Goal: Transaction & Acquisition: Book appointment/travel/reservation

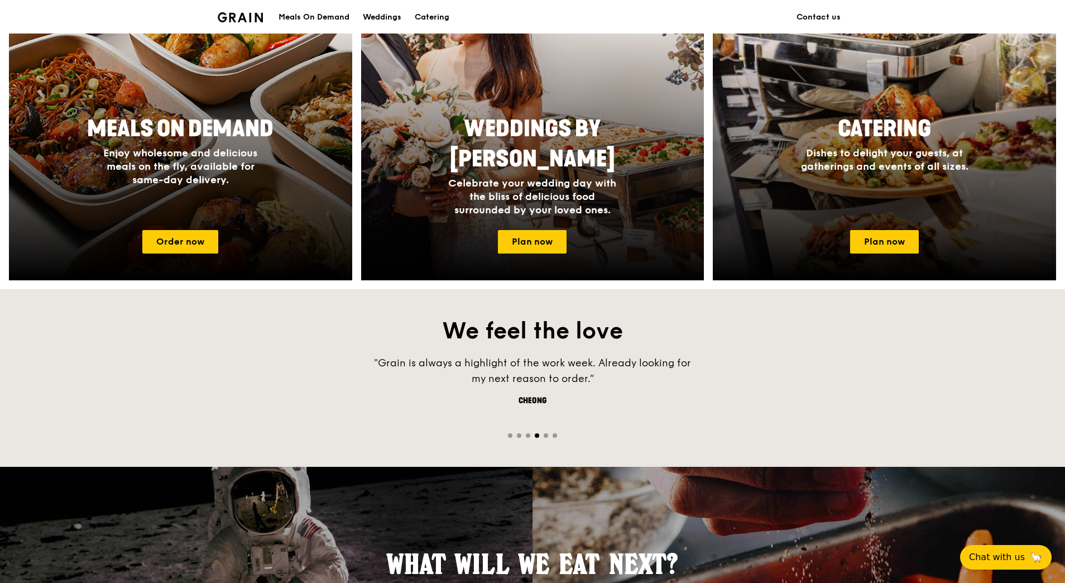
scroll to position [502, 0]
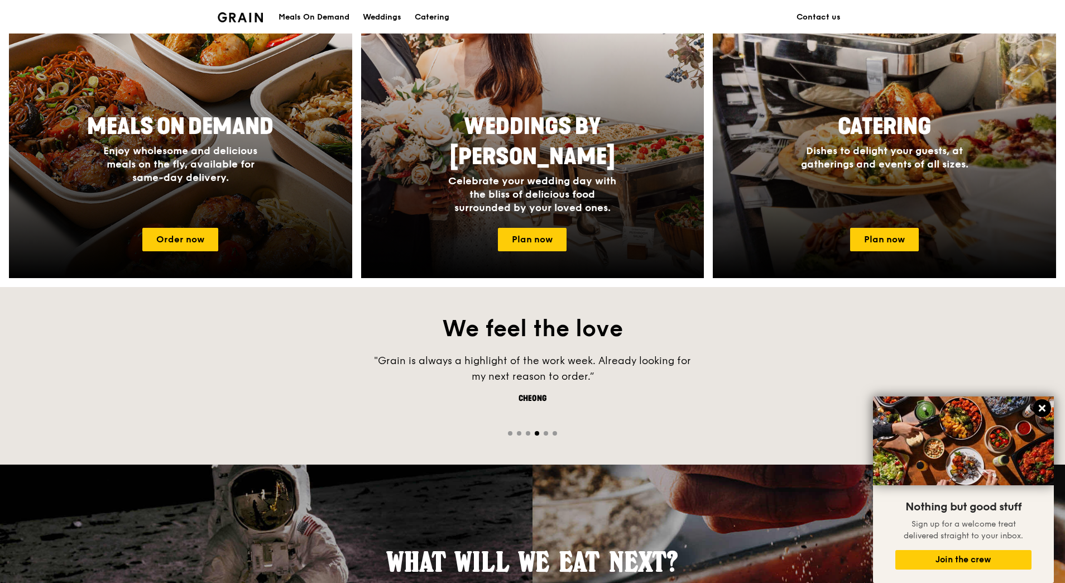
click at [1042, 410] on icon at bounding box center [1042, 408] width 7 height 7
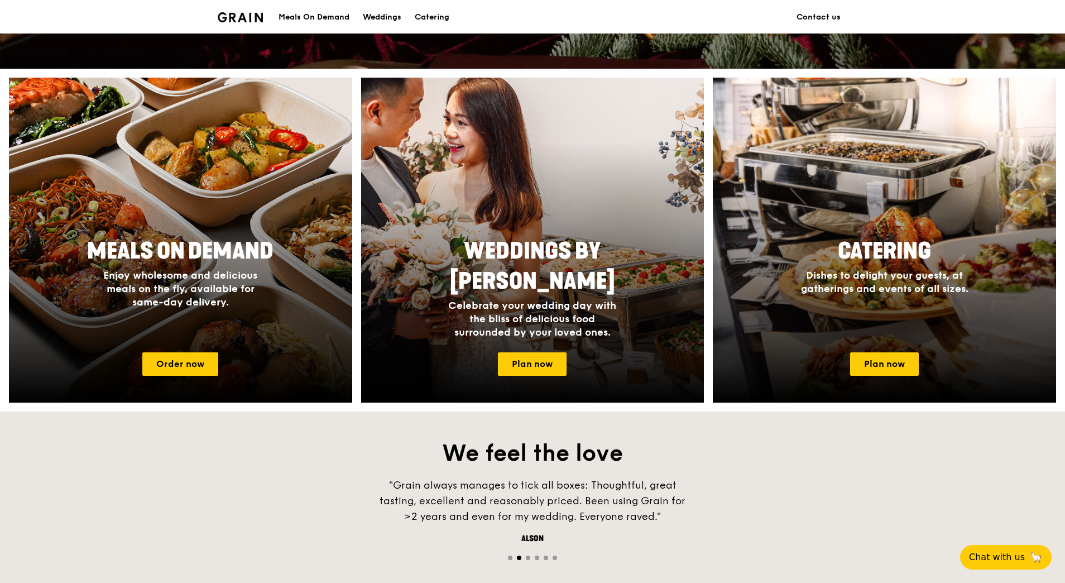
scroll to position [279, 0]
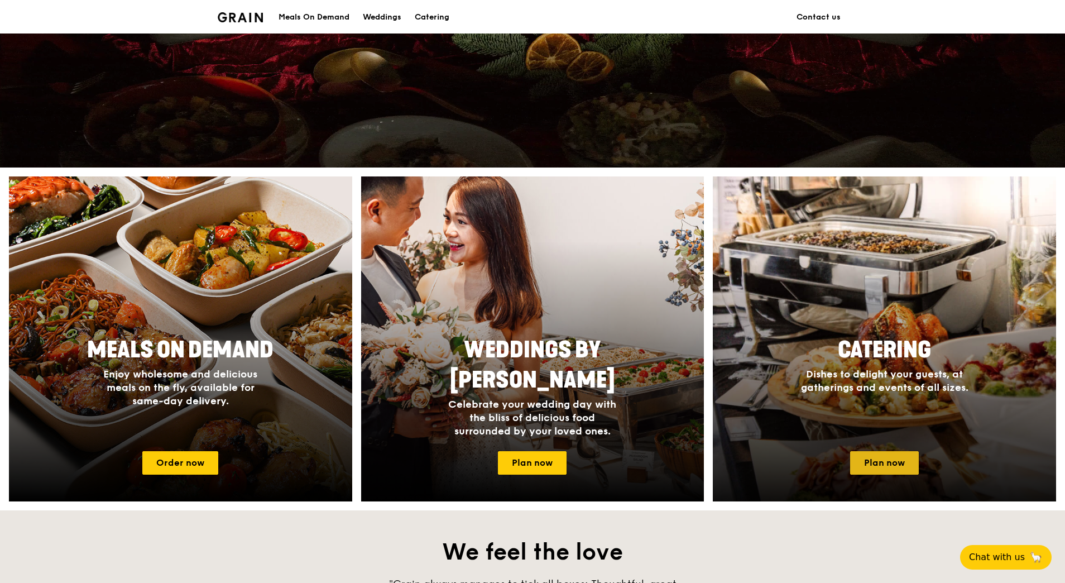
click at [890, 464] on link "Plan now" at bounding box center [884, 462] width 69 height 23
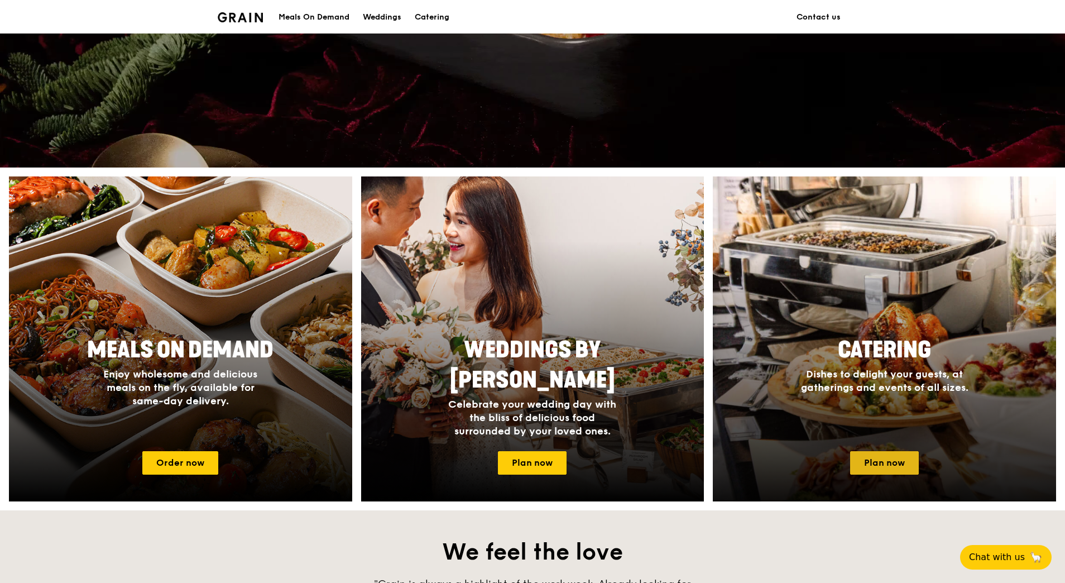
click at [899, 466] on link "Plan now" at bounding box center [884, 462] width 69 height 23
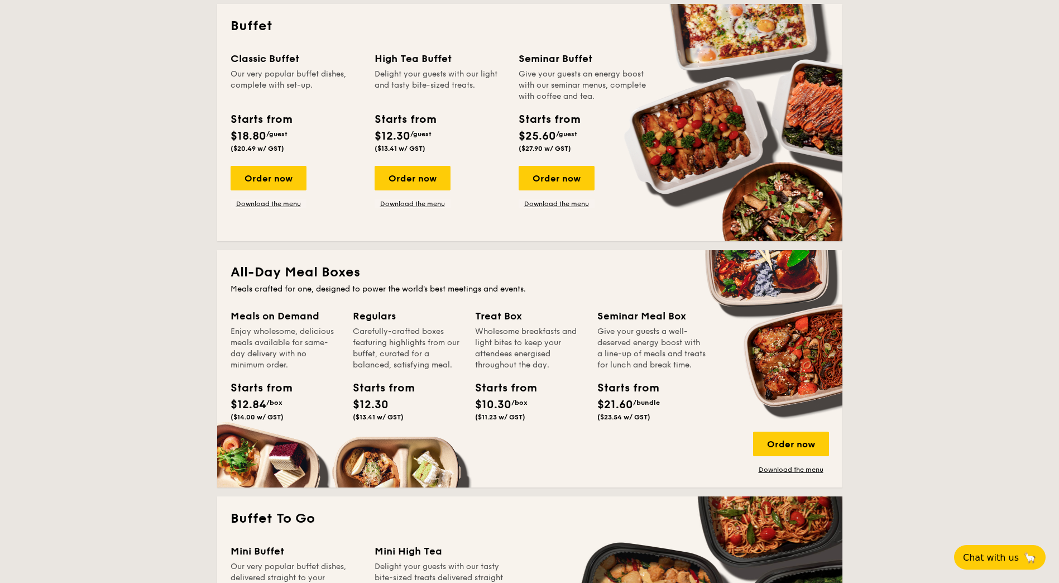
scroll to position [223, 0]
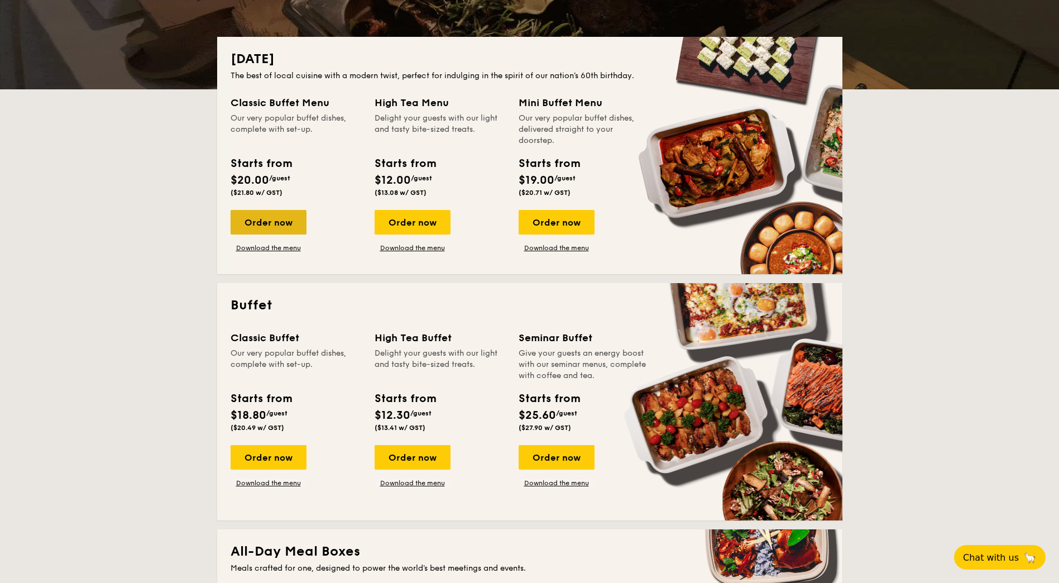
click at [274, 223] on div "Order now" at bounding box center [269, 222] width 76 height 25
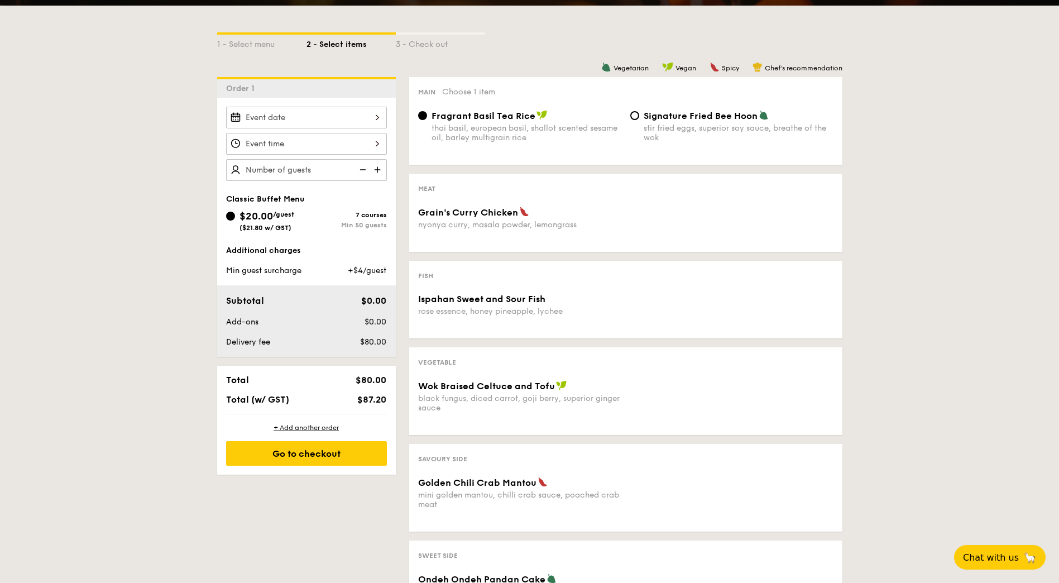
scroll to position [223, 0]
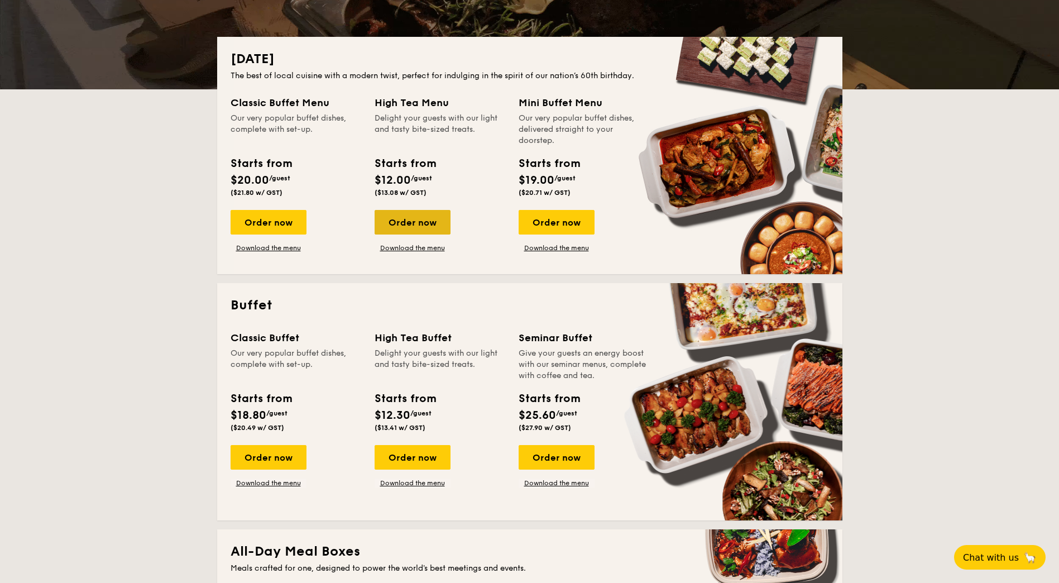
click at [400, 226] on div "Order now" at bounding box center [413, 222] width 76 height 25
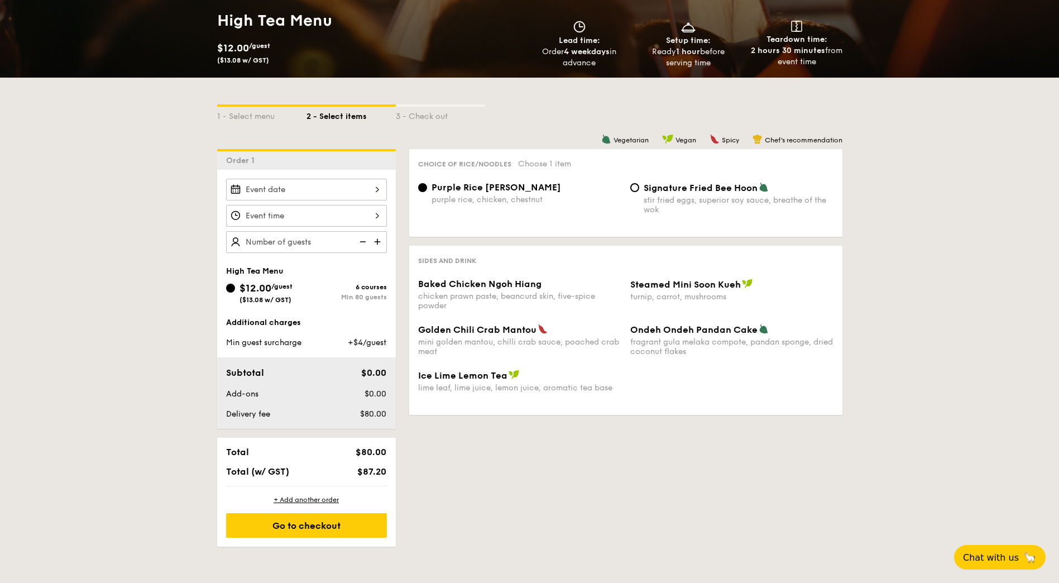
scroll to position [167, 0]
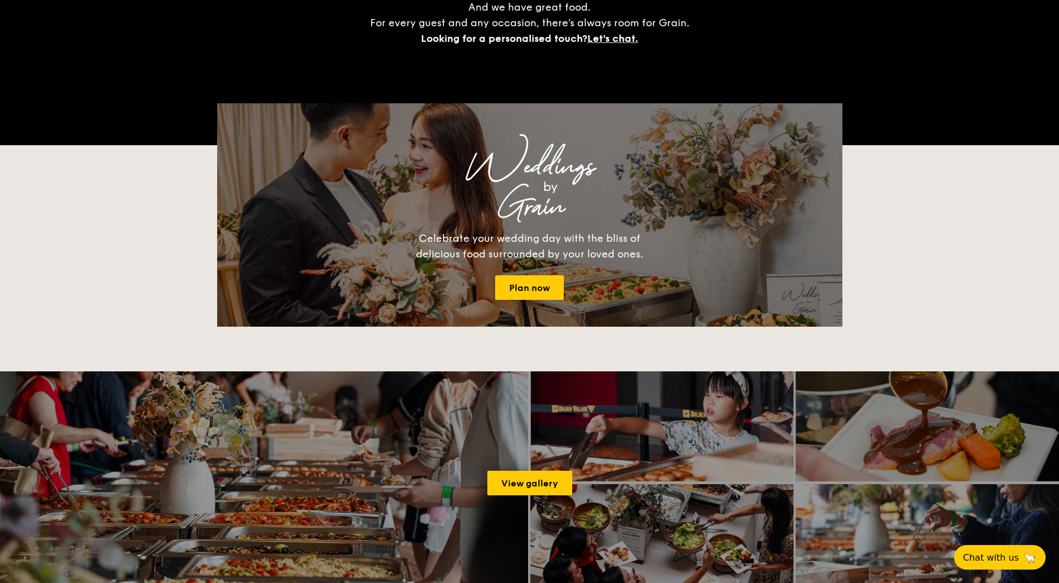
scroll to position [223, 0]
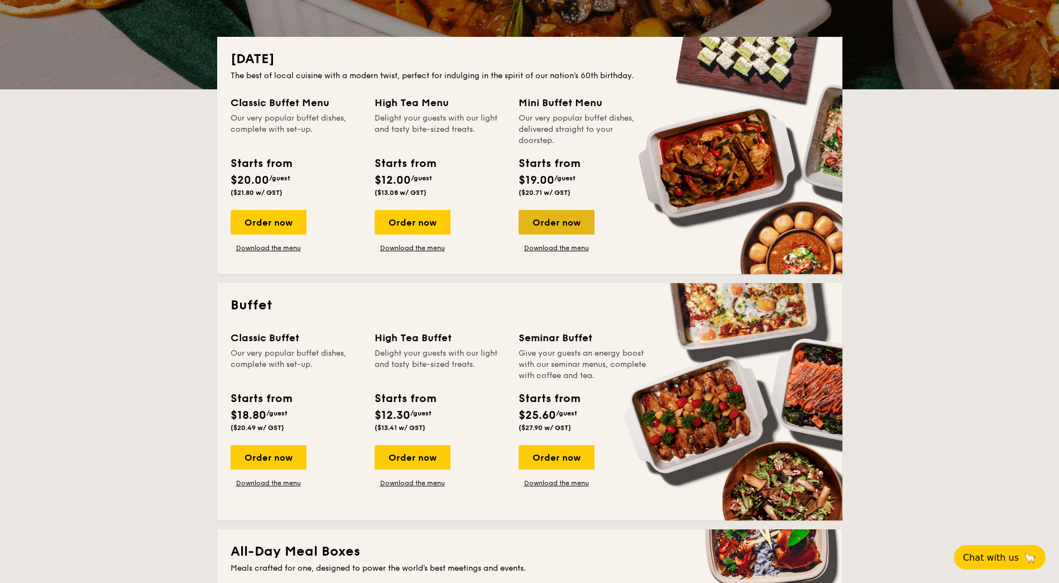
click at [559, 226] on div "Order now" at bounding box center [557, 222] width 76 height 25
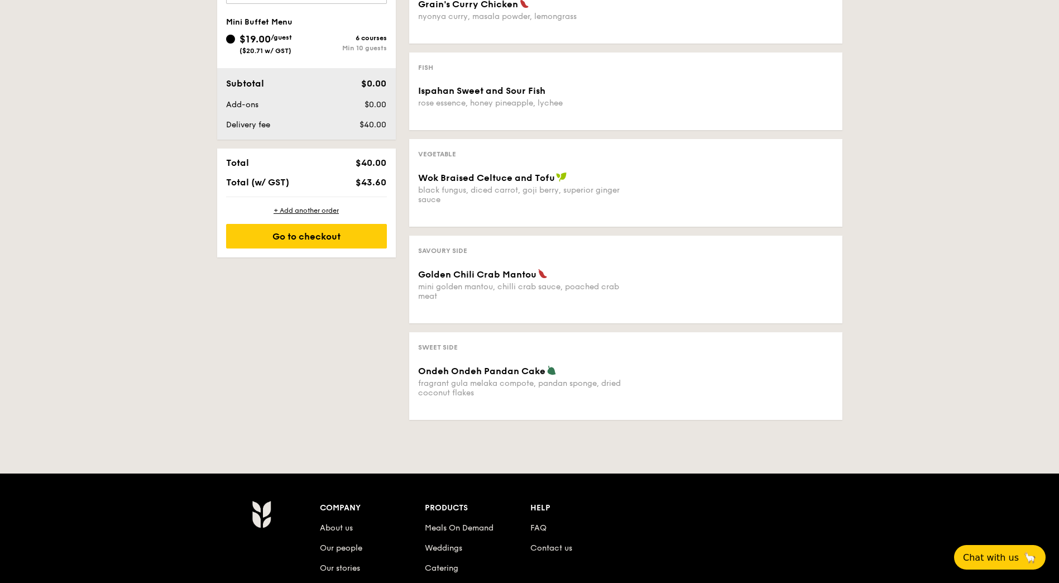
scroll to position [447, 0]
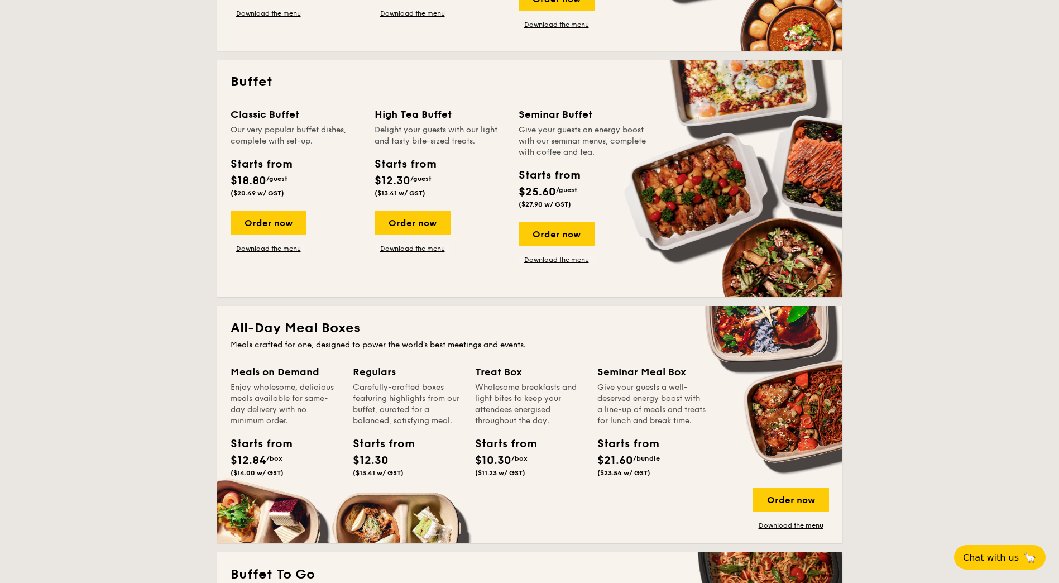
scroll to position [223, 0]
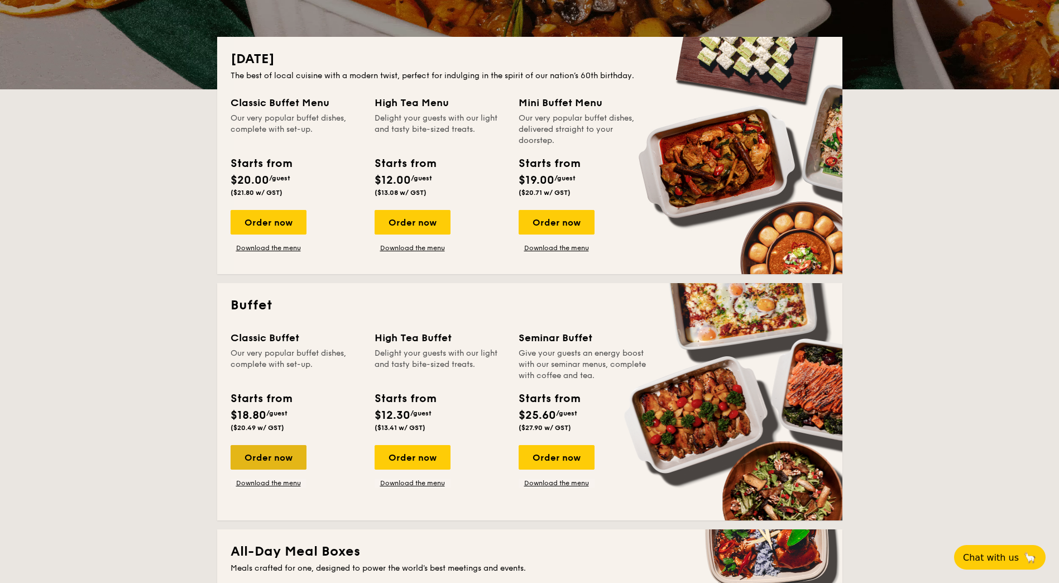
click at [261, 456] on div "Order now" at bounding box center [269, 457] width 76 height 25
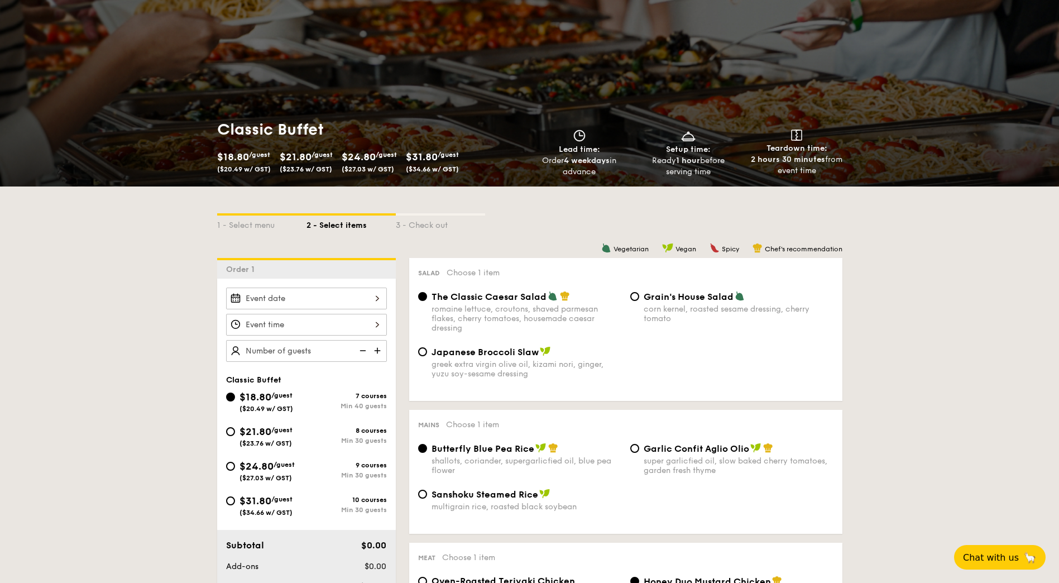
scroll to position [56, 0]
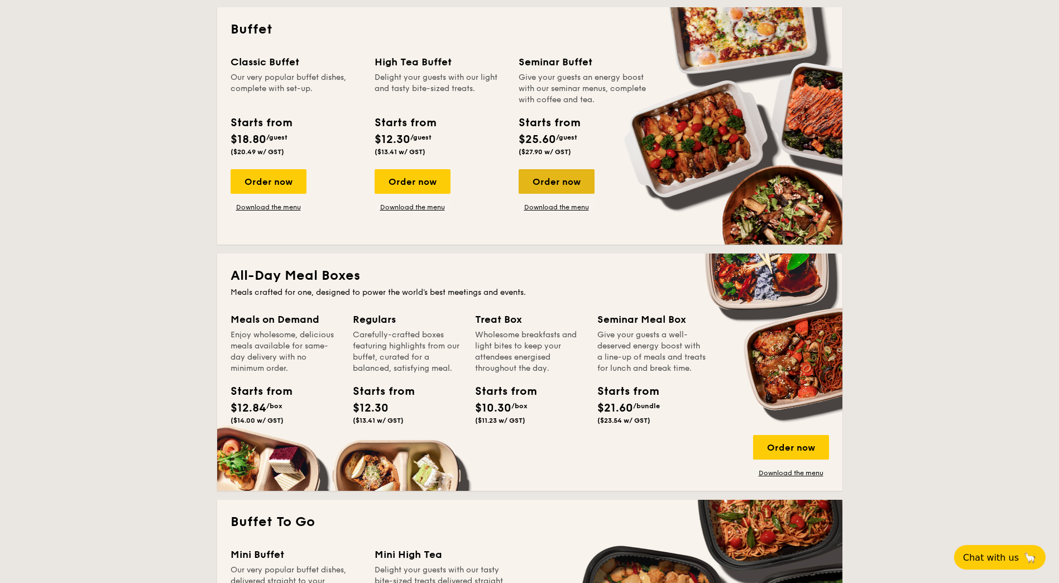
scroll to position [502, 0]
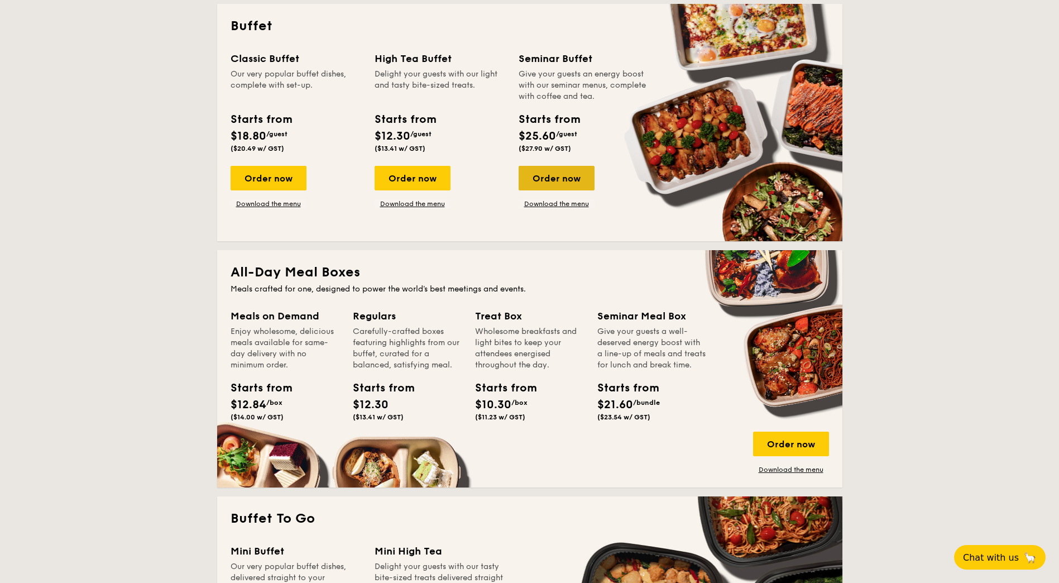
click at [557, 178] on div "Order now" at bounding box center [557, 178] width 76 height 25
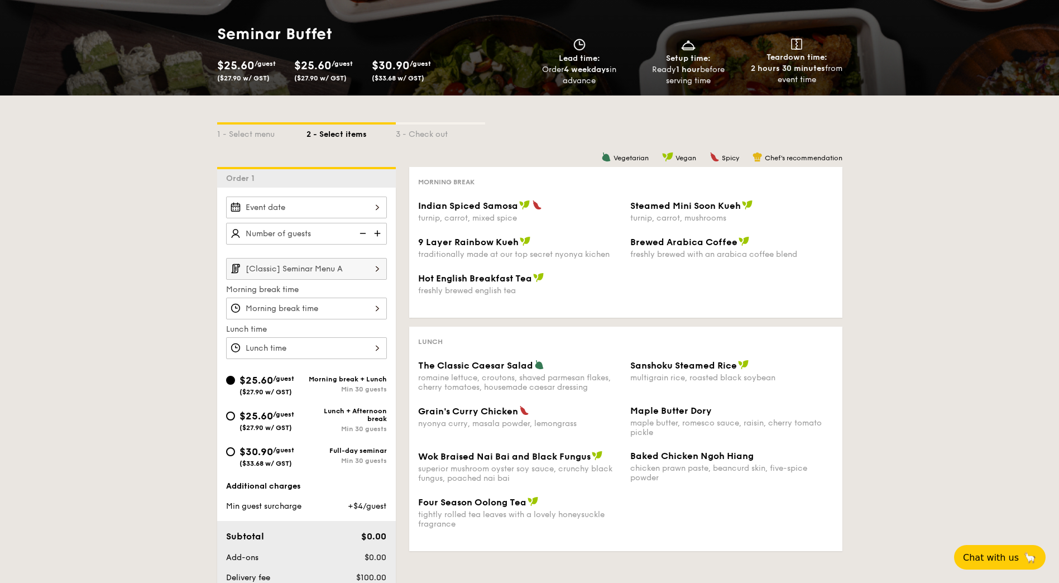
scroll to position [112, 0]
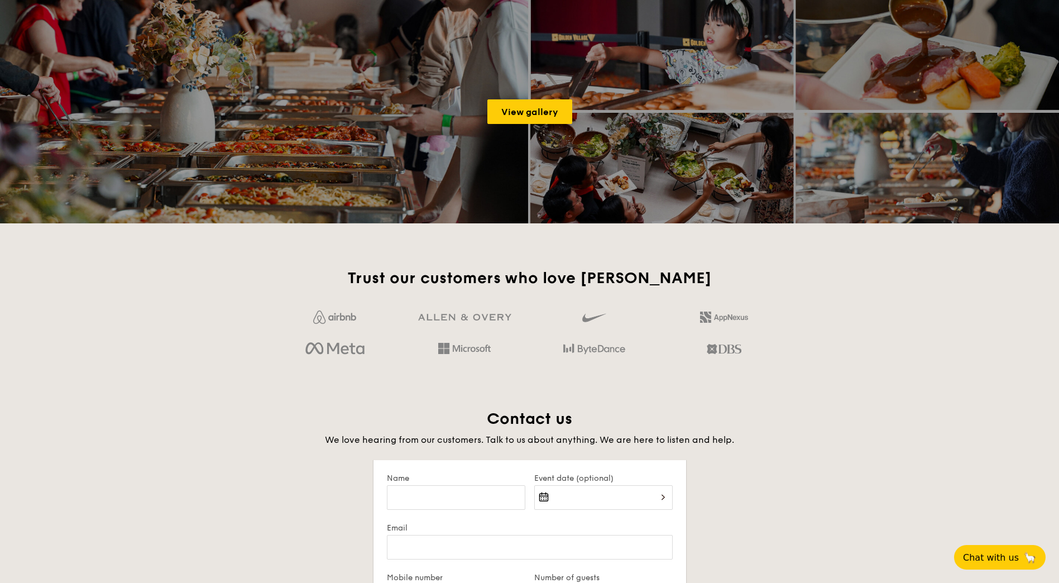
scroll to position [1778, 0]
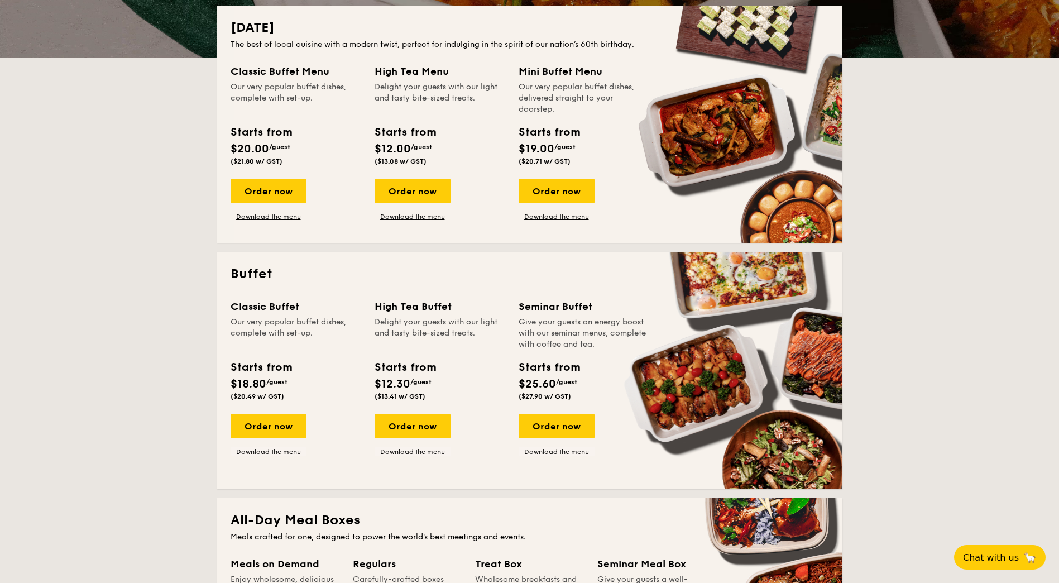
scroll to position [279, 0]
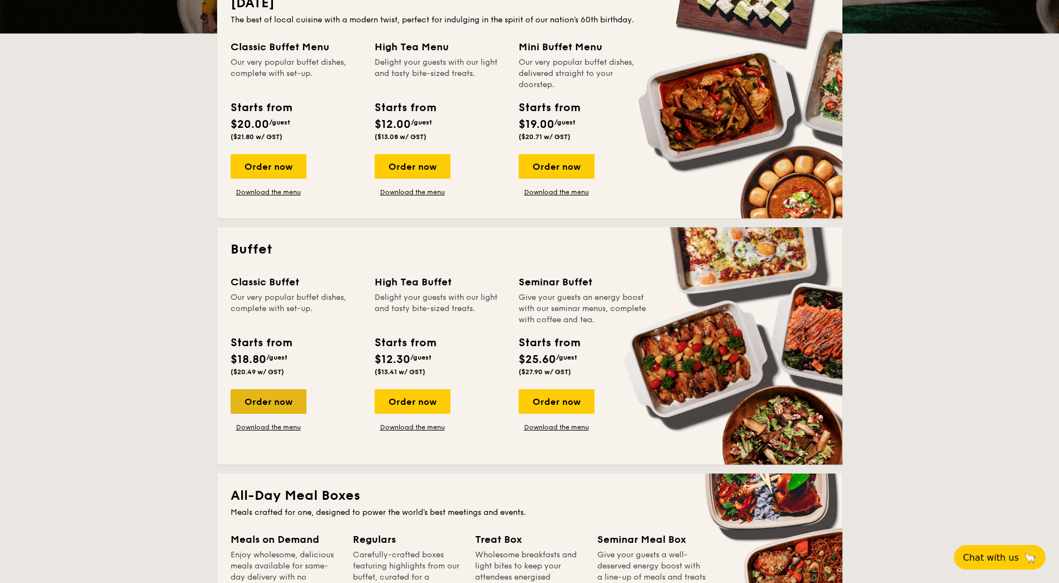
click at [279, 404] on div "Order now" at bounding box center [269, 401] width 76 height 25
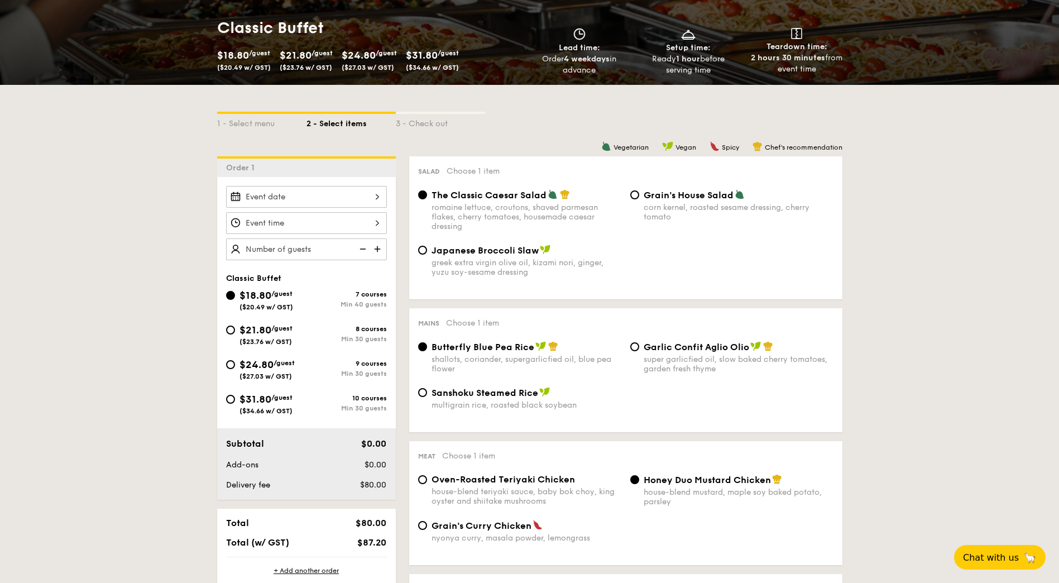
scroll to position [167, 0]
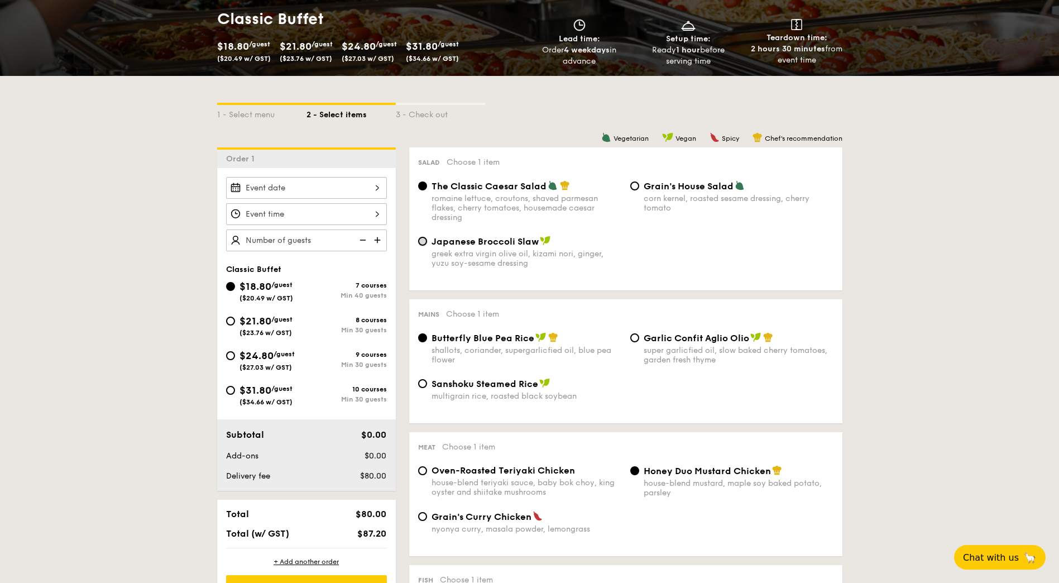
click at [423, 242] on input "Japanese Broccoli Slaw greek extra virgin olive oil, kizami [PERSON_NAME], yuzu…" at bounding box center [422, 241] width 9 height 9
radio input "true"
click at [418, 184] on input "The Classic Caesar Salad romaine lettuce, croutons, shaved parmesan flakes, che…" at bounding box center [422, 185] width 9 height 9
radio input "true"
click at [254, 328] on div "$21.80 /guest ($23.76 w/ GST)" at bounding box center [265, 324] width 53 height 23
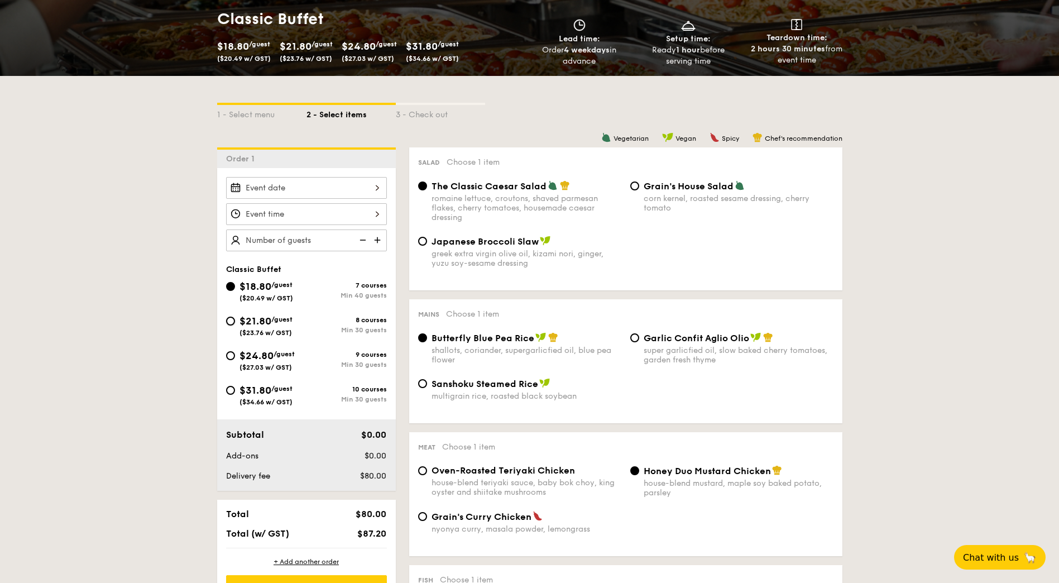
click at [235, 325] on input "$21.80 /guest ($23.76 w/ GST) 8 courses Min 30 guests" at bounding box center [230, 321] width 9 height 9
radio input "true"
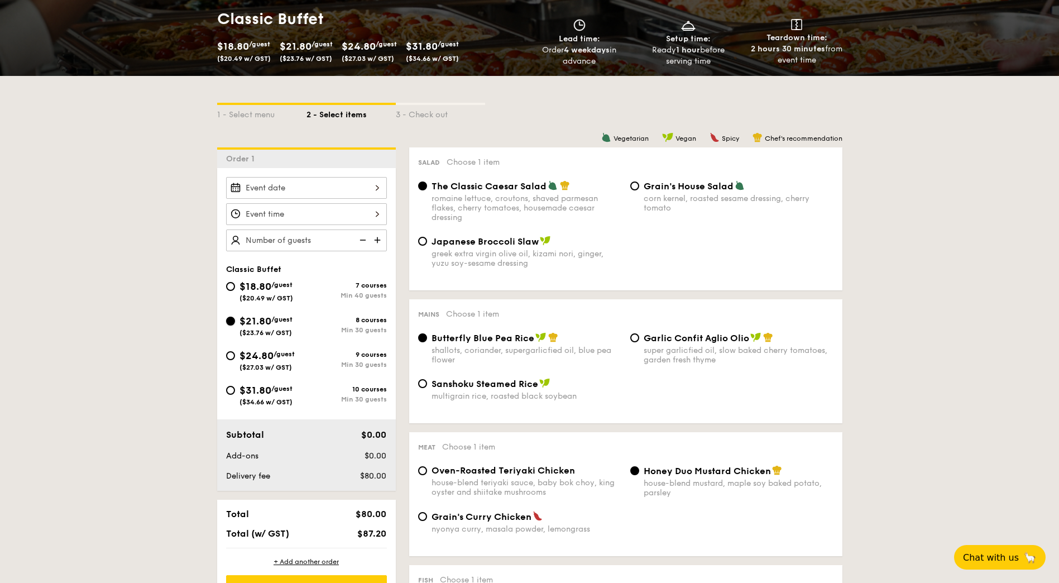
radio input "true"
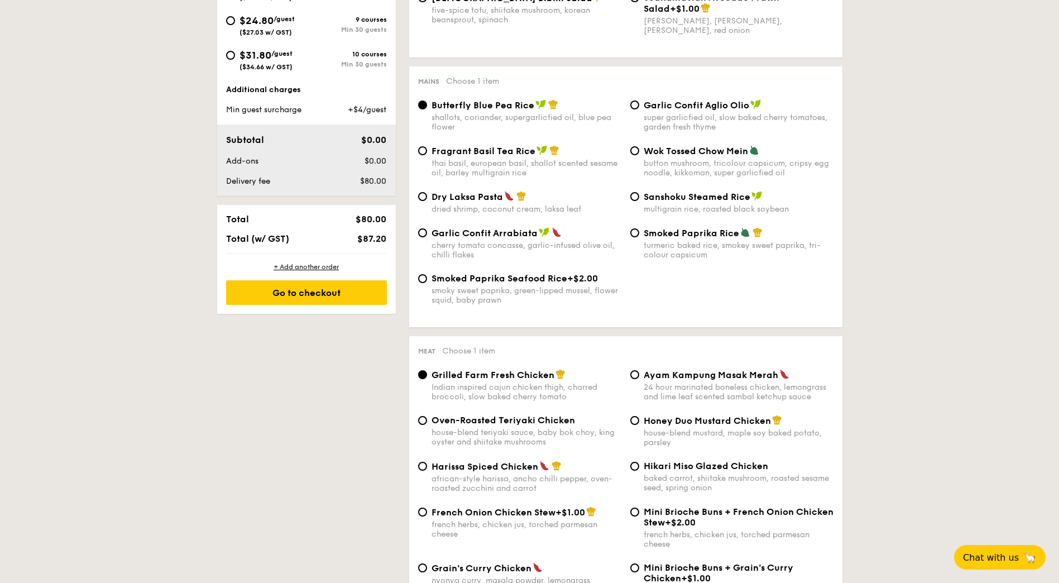
scroll to position [558, 0]
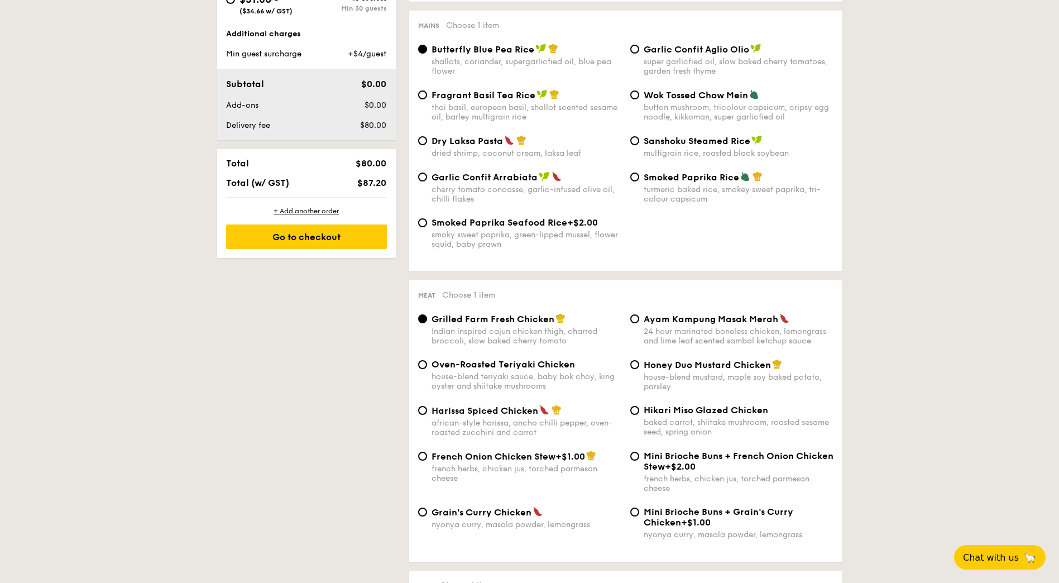
click at [426, 516] on div "Grain's Curry Chicken nyonya curry, masala powder, lemongrass" at bounding box center [520, 517] width 212 height 23
click at [421, 511] on input "Grain's Curry Chicken nyonya curry, masala powder, lemongrass" at bounding box center [422, 511] width 9 height 9
radio input "true"
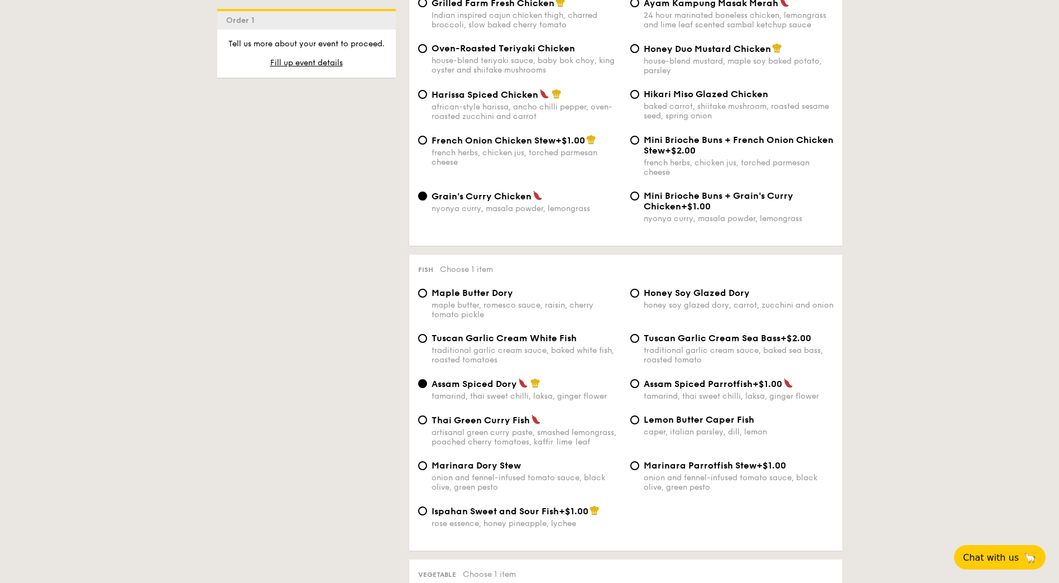
scroll to position [893, 0]
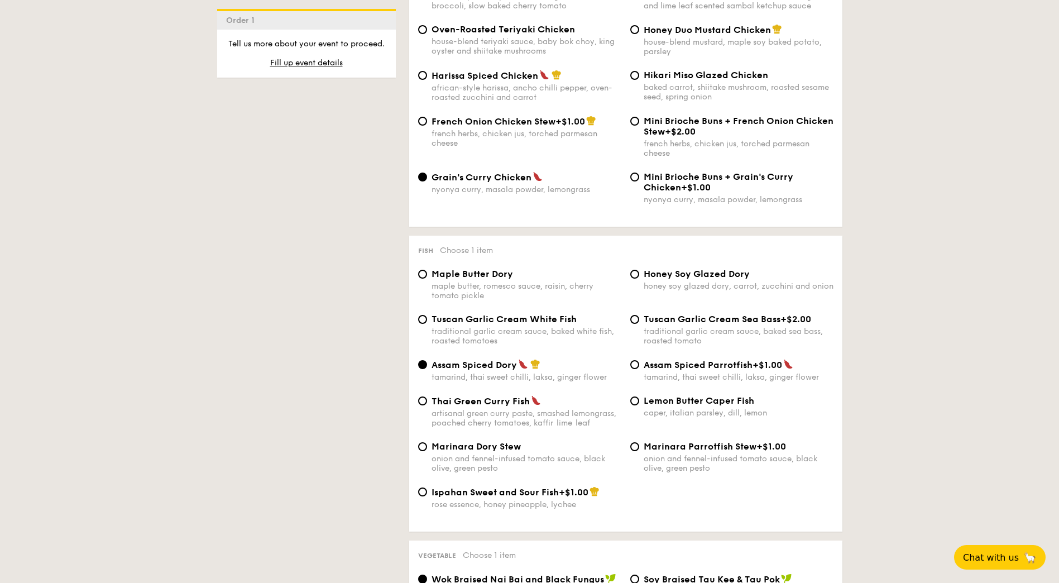
click at [453, 276] on span "Maple Butter Dory" at bounding box center [472, 274] width 81 height 11
click at [427, 276] on input "Maple Butter Dory maple butter, romesco sauce, raisin, cherry tomato pickle" at bounding box center [422, 274] width 9 height 9
radio input "true"
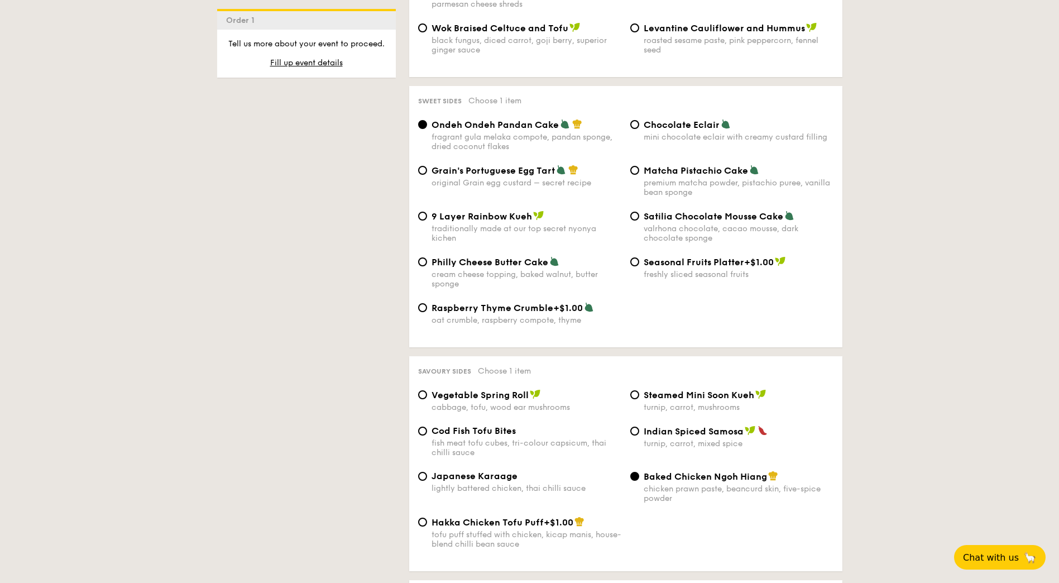
scroll to position [1619, 0]
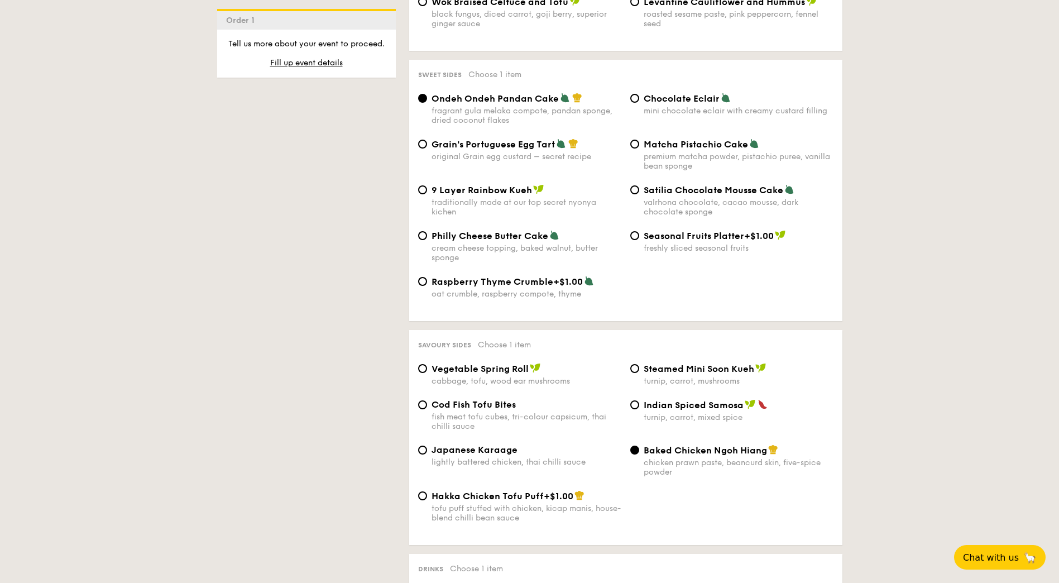
click at [446, 412] on div "fish meat tofu cubes, tri-colour capsicum, thai chilli sauce" at bounding box center [527, 421] width 190 height 19
click at [427, 409] on input "Cod Fish Tofu Bites fish meat tofu cubes, tri-colour capsicum, thai chilli sauce" at bounding box center [422, 404] width 9 height 9
radio input "true"
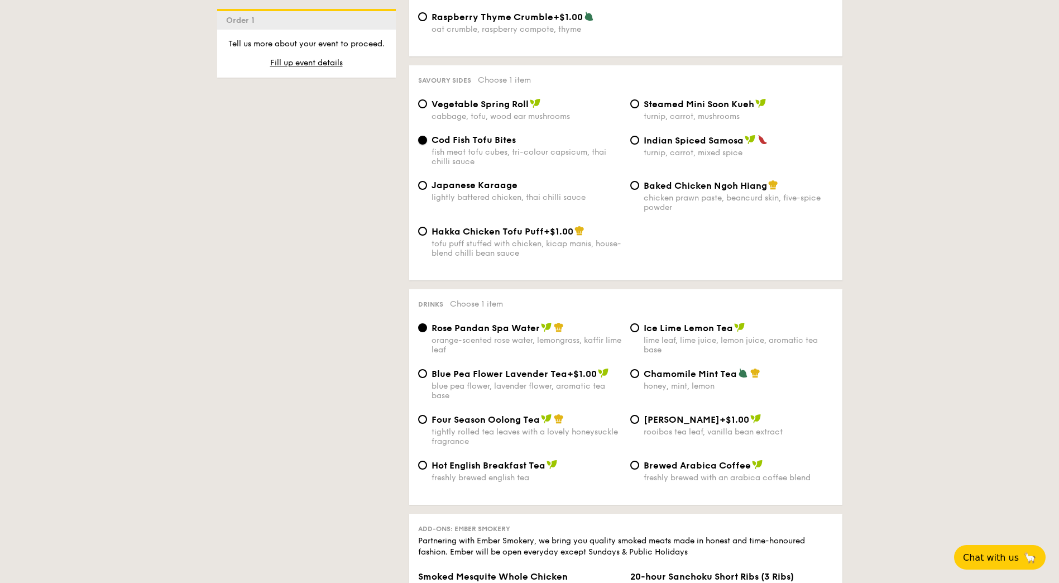
scroll to position [1898, 0]
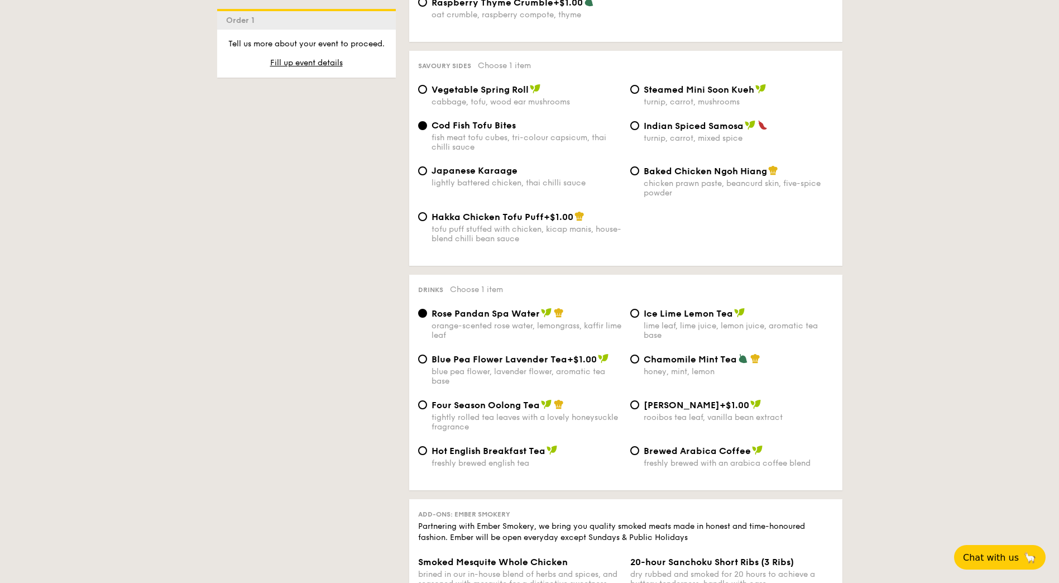
click at [629, 358] on div "Chamomile Mint Tea honey, mint, lemon" at bounding box center [732, 364] width 212 height 23
click at [634, 359] on input "Chamomile Mint Tea honey, mint, lemon" at bounding box center [634, 358] width 9 height 9
radio input "true"
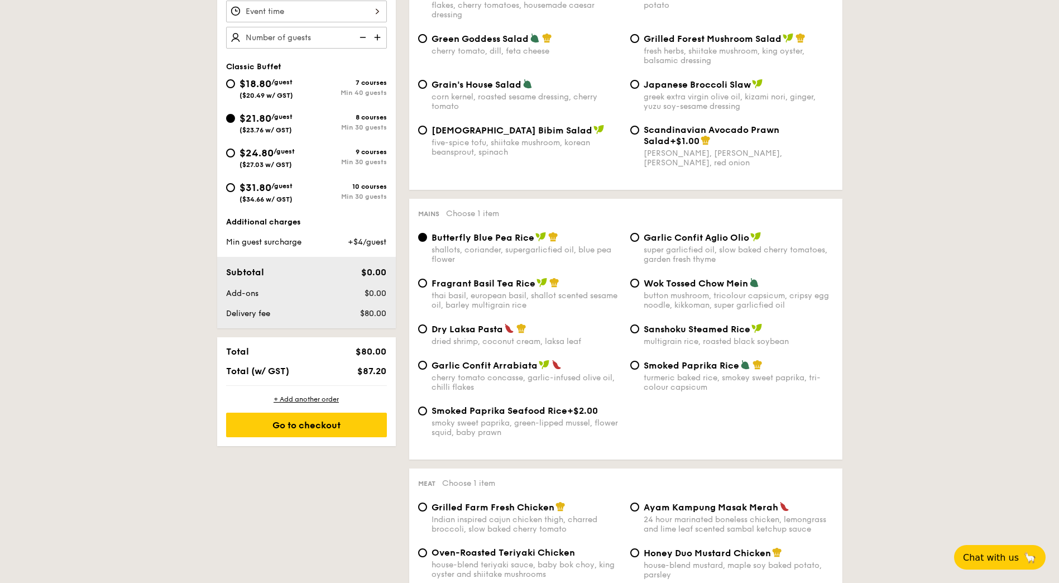
scroll to position [167, 0]
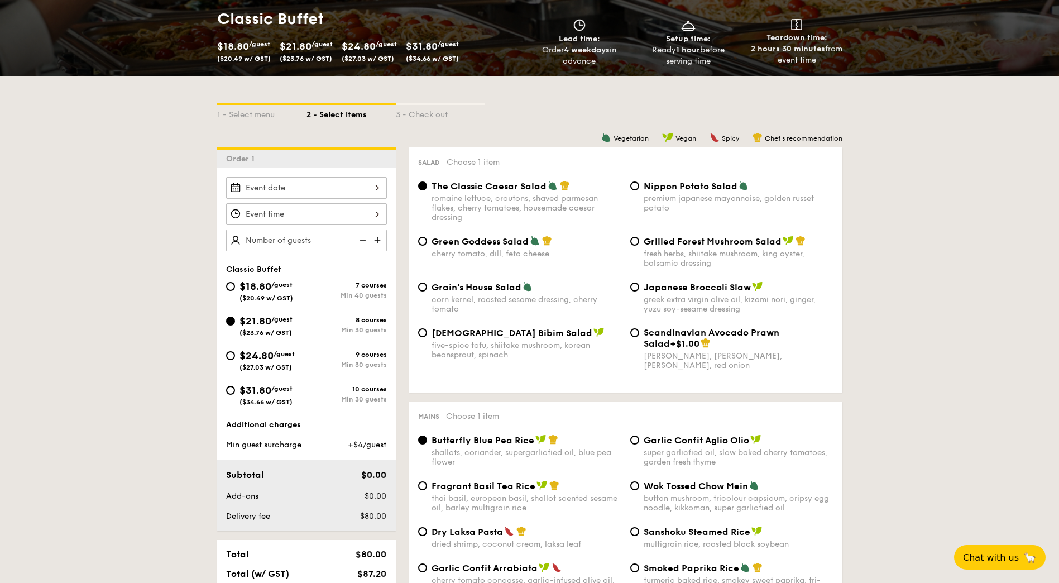
click at [290, 289] on div "$18.80 /guest ($20.49 w/ GST)" at bounding box center [266, 290] width 54 height 23
click at [235, 289] on input "$18.80 /guest ($20.49 w/ GST) 7 courses Min 40 guests" at bounding box center [230, 286] width 9 height 9
radio input "true"
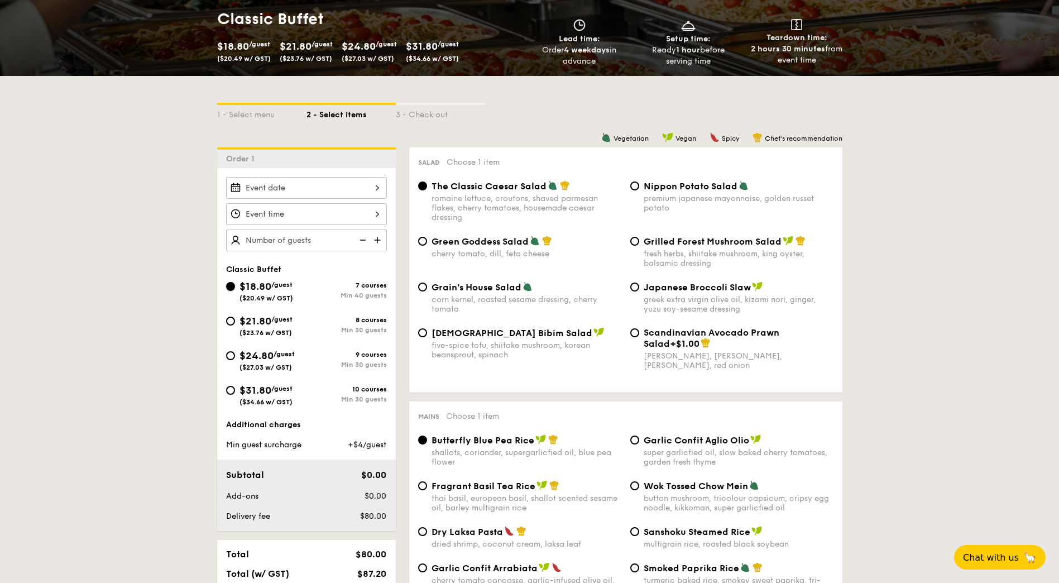
radio input "true"
radio input "false"
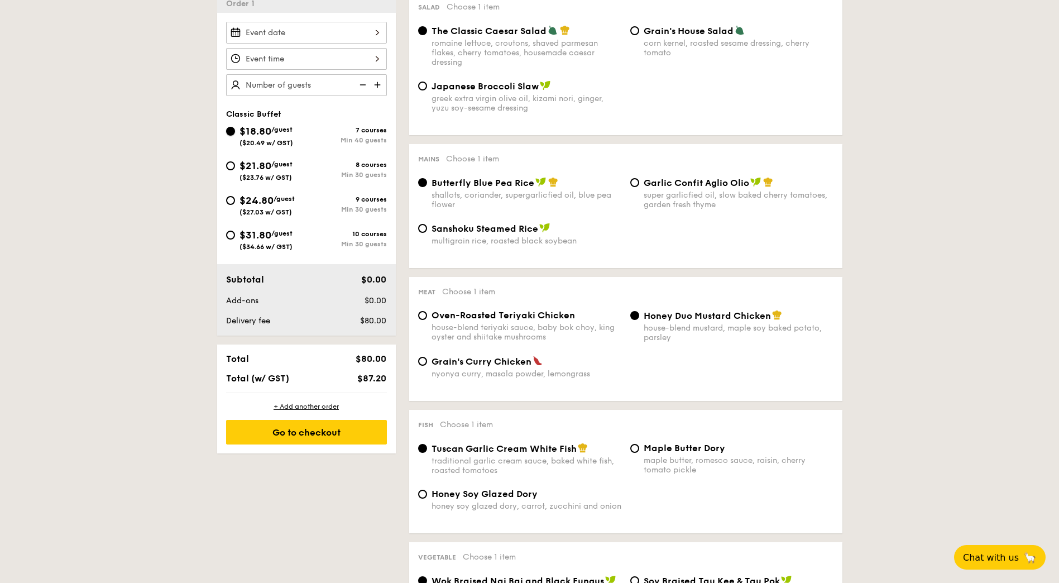
scroll to position [335, 0]
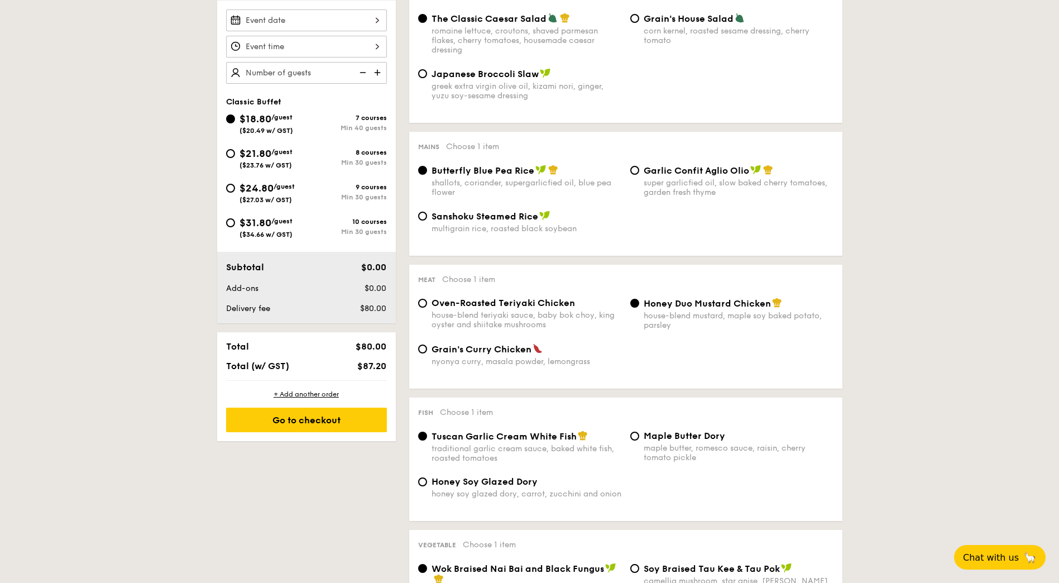
click at [473, 348] on span "Grain's Curry Chicken" at bounding box center [482, 349] width 100 height 11
click at [427, 348] on input "Grain's Curry Chicken nyonya curry, masala powder, lemongrass" at bounding box center [422, 348] width 9 height 9
radio input "true"
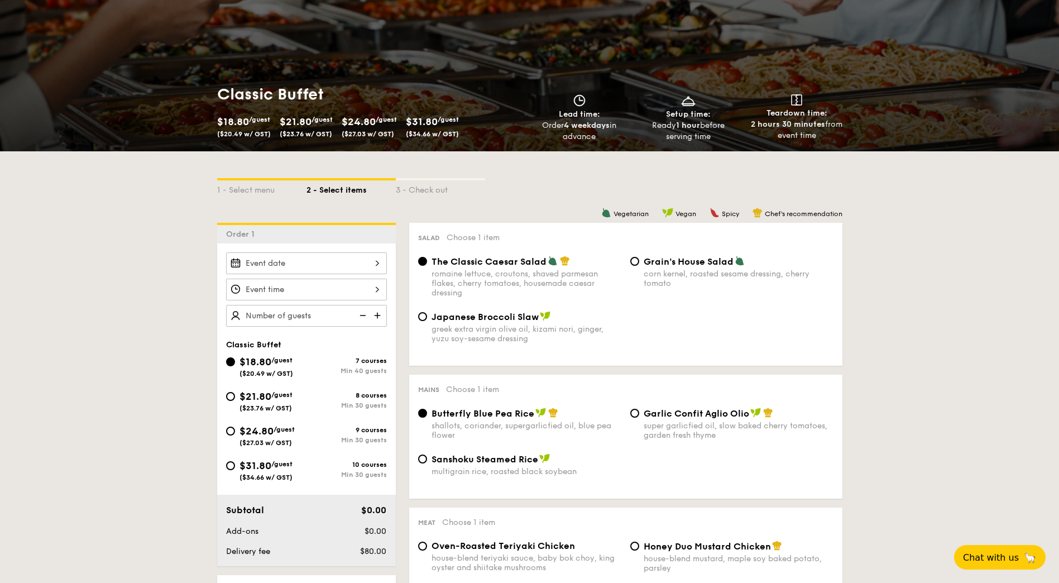
scroll to position [112, 0]
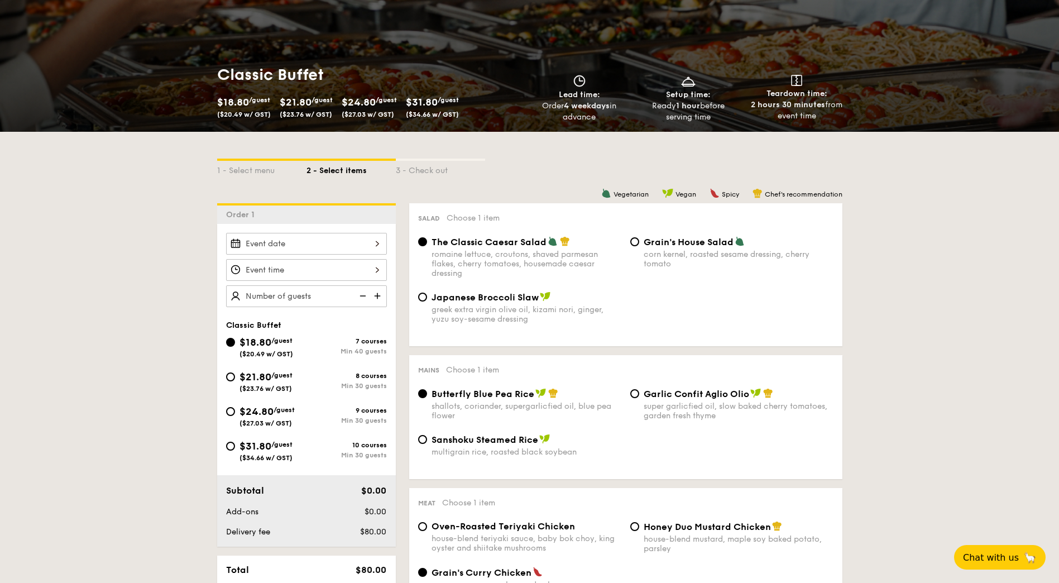
click at [289, 378] on span "/guest" at bounding box center [281, 375] width 21 height 8
click at [235, 378] on input "$21.80 /guest ($23.76 w/ GST) 8 courses Min 30 guests" at bounding box center [230, 376] width 9 height 9
radio input "true"
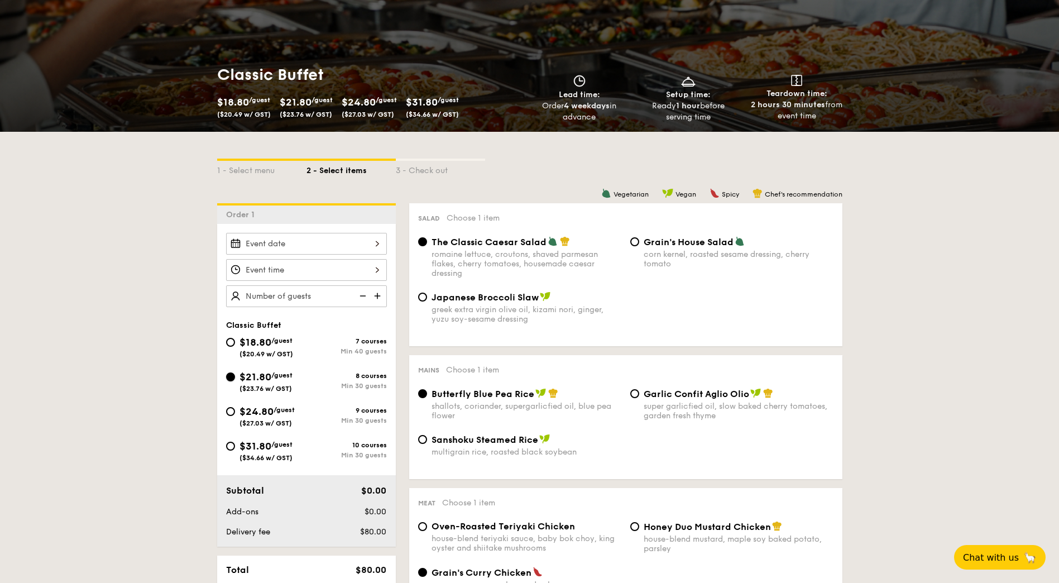
radio input "true"
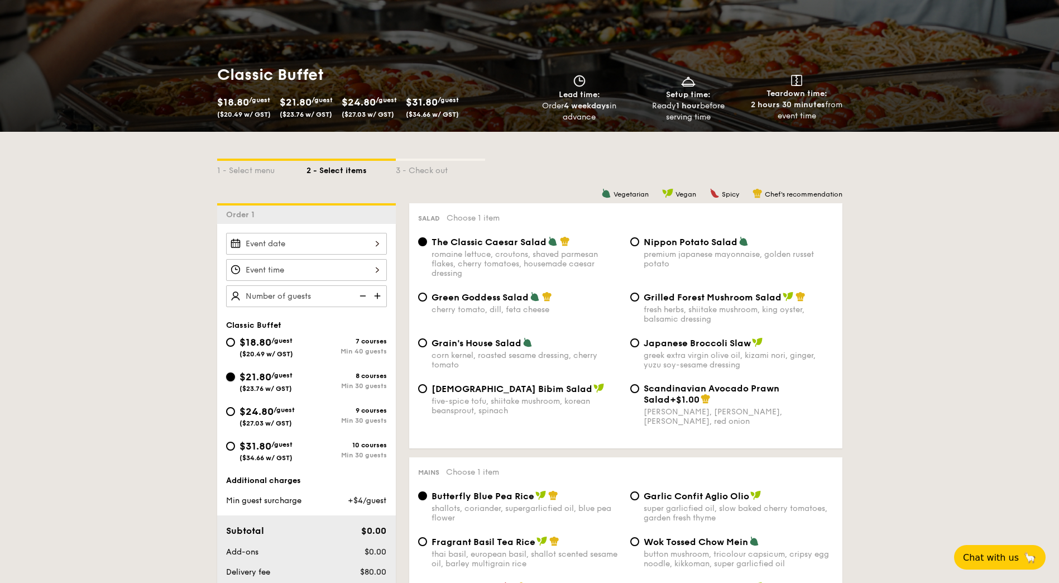
scroll to position [335, 0]
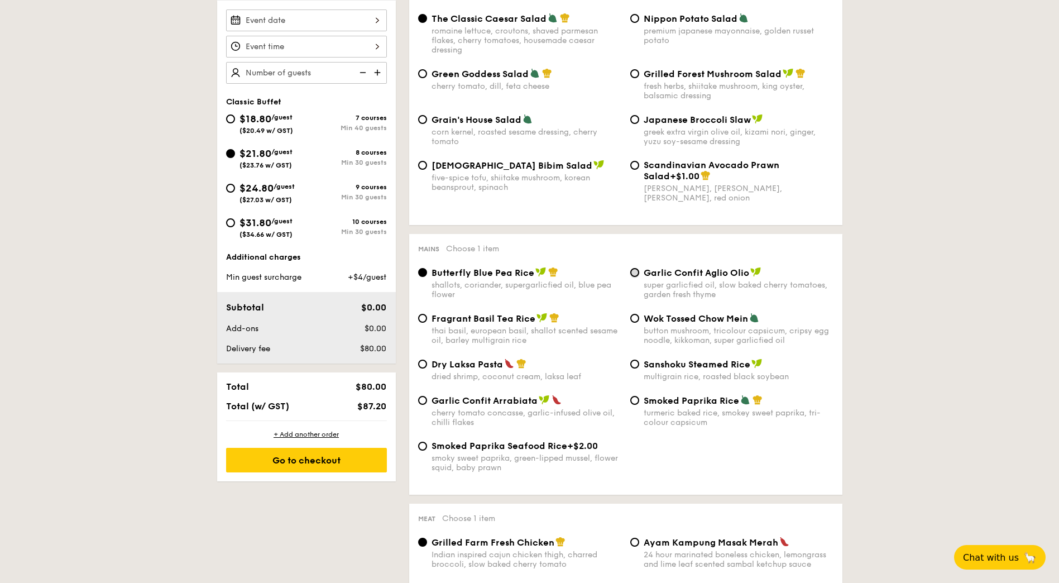
click at [635, 274] on input "Garlic Confit Aglio Olio super garlicfied oil, slow baked cherry tomatoes, gard…" at bounding box center [634, 272] width 9 height 9
radio input "true"
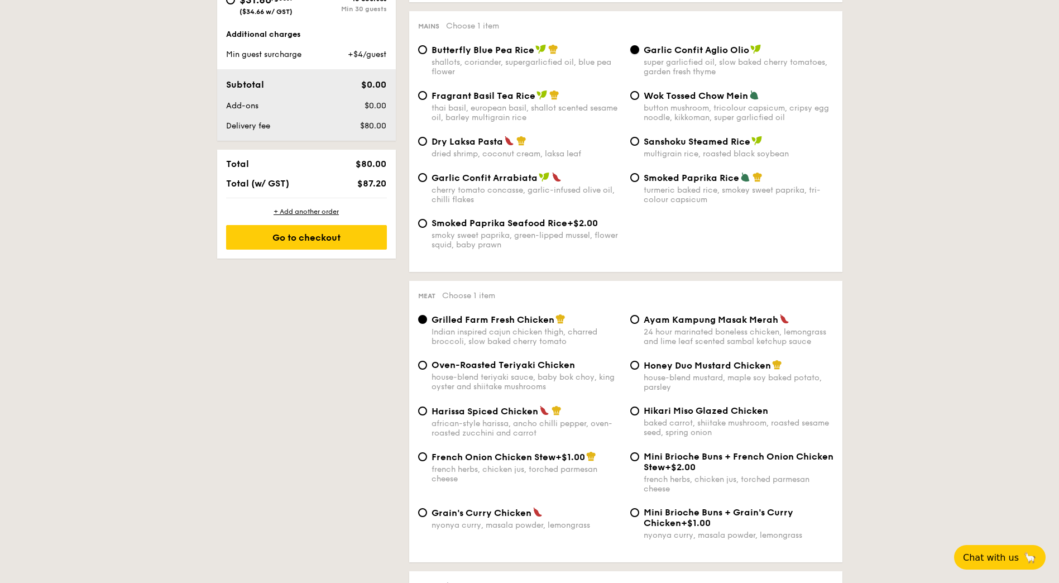
scroll to position [558, 0]
click at [487, 516] on span "Grain's Curry Chicken" at bounding box center [482, 512] width 100 height 11
click at [427, 516] on input "Grain's Curry Chicken nyonya curry, masala powder, lemongrass" at bounding box center [422, 511] width 9 height 9
radio input "true"
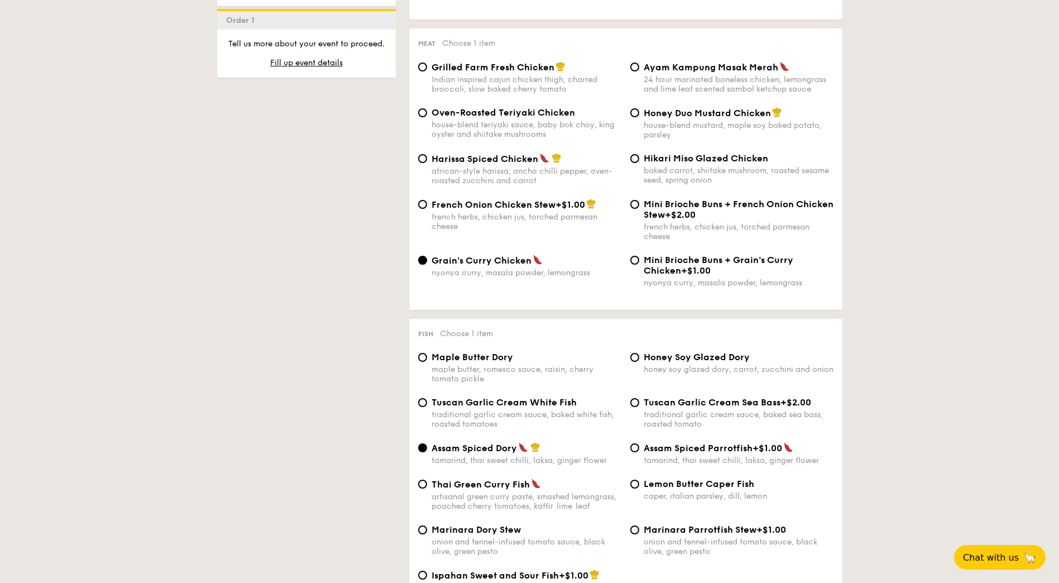
scroll to position [837, 0]
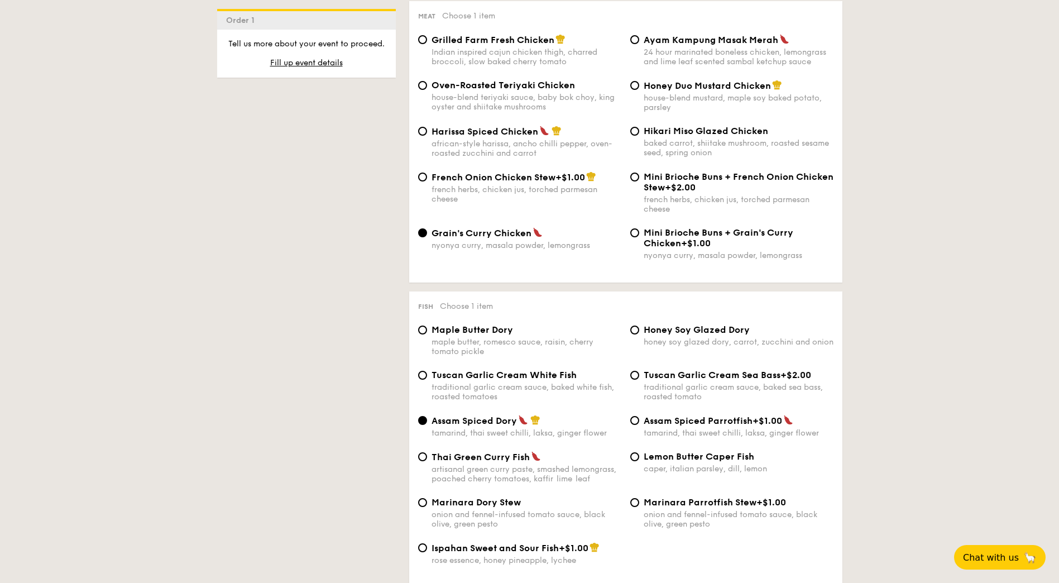
click at [490, 506] on span "Marinara Dory Stew" at bounding box center [476, 502] width 89 height 11
click at [427, 506] on input "Marinara Dory Stew onion and fennel-infused tomato sauce, black olive, green pe…" at bounding box center [422, 502] width 9 height 9
radio input "true"
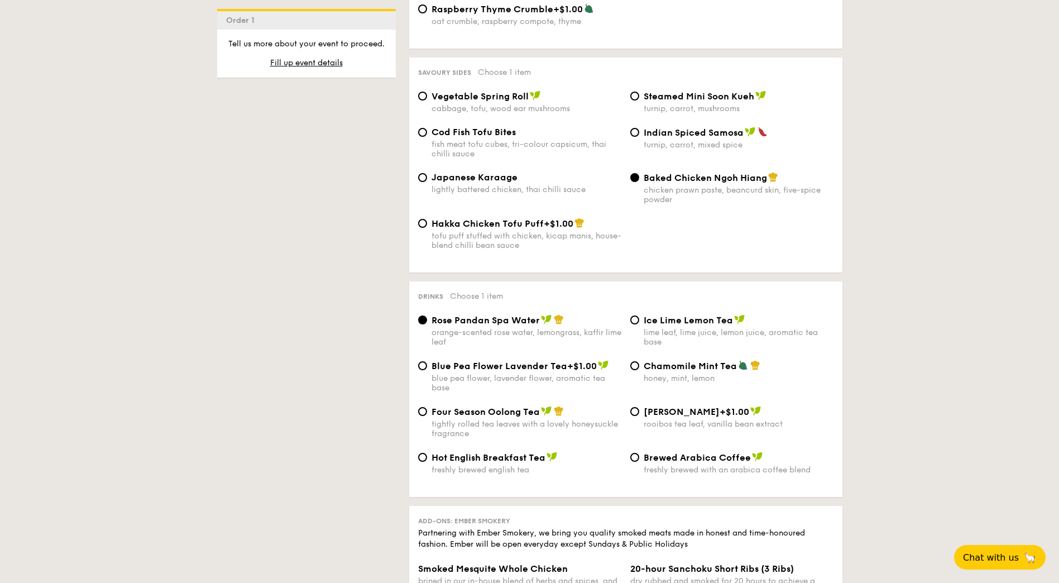
scroll to position [1898, 0]
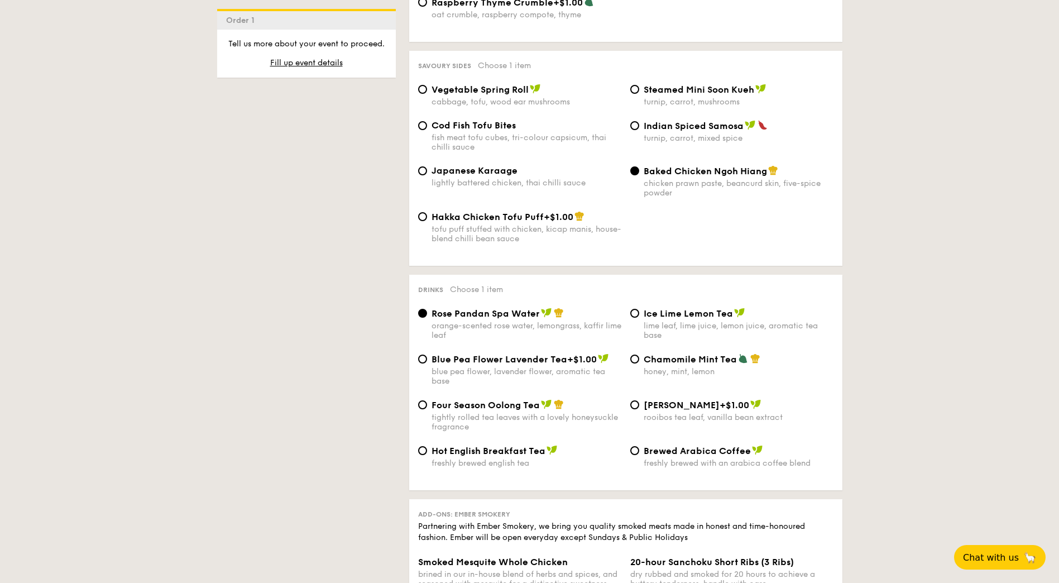
click at [567, 370] on div "blue pea flower, lavender flower, aromatic tea base" at bounding box center [527, 376] width 190 height 19
click at [427, 363] on input "Blue Pea Flower Lavender Tea +$1.00 blue pea flower, lavender flower, aromatic …" at bounding box center [422, 358] width 9 height 9
radio input "true"
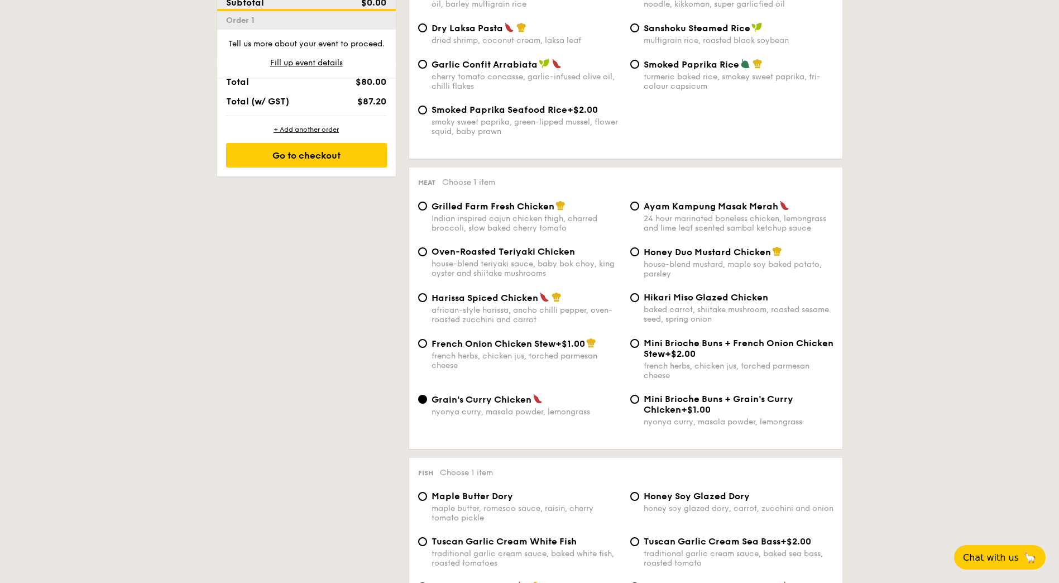
scroll to position [0, 0]
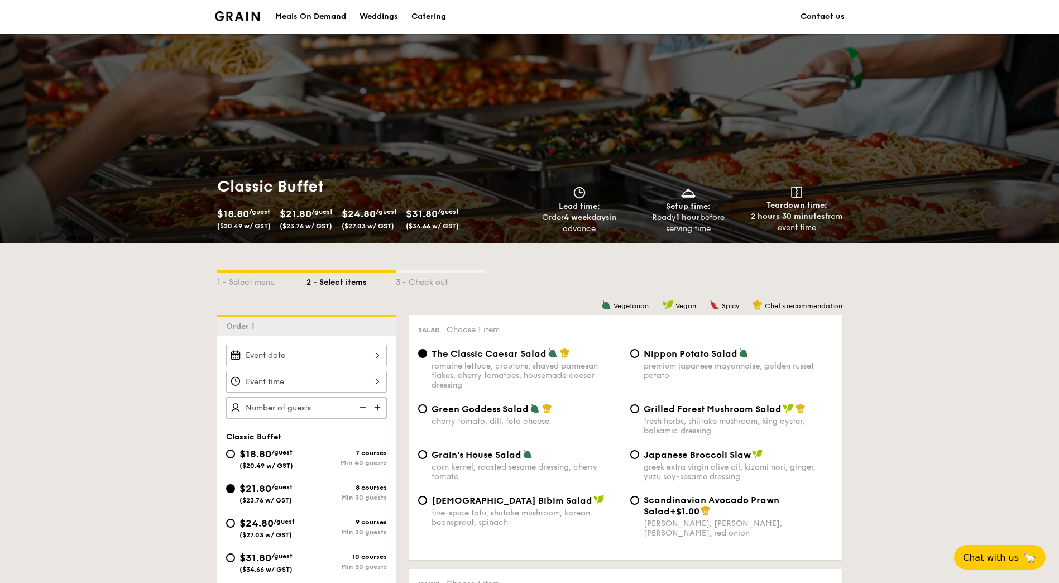
click at [370, 16] on div "Weddings" at bounding box center [378, 16] width 39 height 33
